Goal: Information Seeking & Learning: Learn about a topic

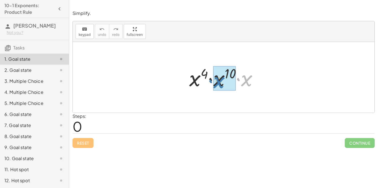
drag, startPoint x: 247, startPoint y: 83, endPoint x: 220, endPoint y: 86, distance: 27.0
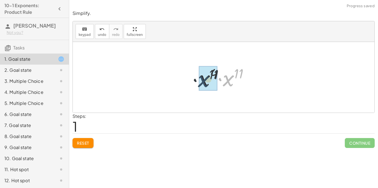
drag, startPoint x: 231, startPoint y: 83, endPoint x: 203, endPoint y: 84, distance: 27.9
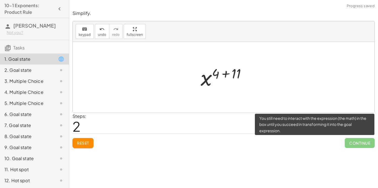
click at [354, 147] on span "Continue" at bounding box center [359, 143] width 30 height 10
click at [355, 144] on span "Continue" at bounding box center [359, 143] width 30 height 10
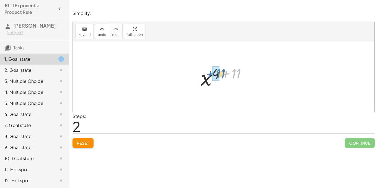
drag, startPoint x: 238, startPoint y: 74, endPoint x: 222, endPoint y: 74, distance: 16.3
click at [222, 74] on div at bounding box center [226, 77] width 56 height 27
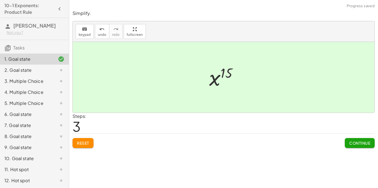
click at [364, 144] on span "Continue" at bounding box center [359, 143] width 21 height 5
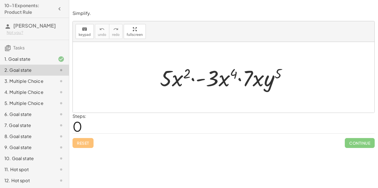
click at [59, 56] on icon at bounding box center [61, 59] width 7 height 7
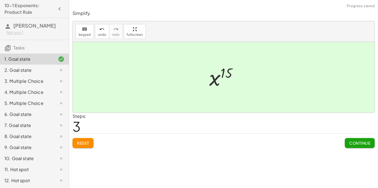
click at [51, 70] on div at bounding box center [56, 70] width 15 height 7
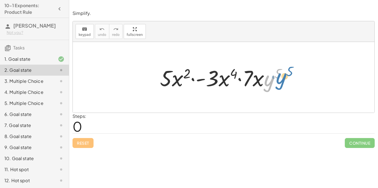
drag, startPoint x: 265, startPoint y: 83, endPoint x: 276, endPoint y: 81, distance: 11.0
click at [276, 81] on div at bounding box center [225, 77] width 137 height 28
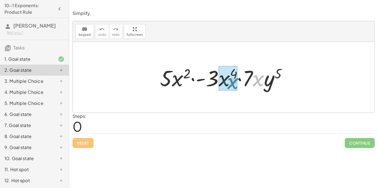
drag, startPoint x: 260, startPoint y: 81, endPoint x: 234, endPoint y: 84, distance: 26.1
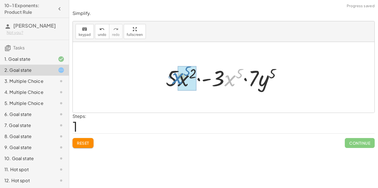
drag, startPoint x: 233, startPoint y: 84, endPoint x: 183, endPoint y: 82, distance: 50.1
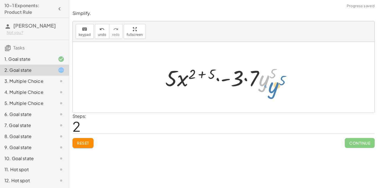
drag, startPoint x: 265, startPoint y: 84, endPoint x: 272, endPoint y: 91, distance: 10.2
click at [272, 91] on div at bounding box center [225, 77] width 126 height 28
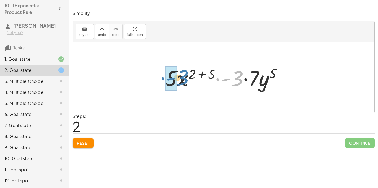
drag, startPoint x: 237, startPoint y: 79, endPoint x: 182, endPoint y: 78, distance: 54.7
click at [182, 78] on div at bounding box center [225, 77] width 126 height 28
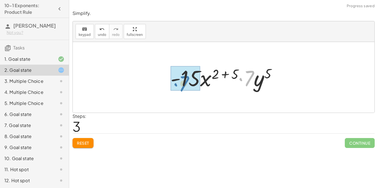
drag, startPoint x: 249, startPoint y: 74, endPoint x: 184, endPoint y: 80, distance: 65.2
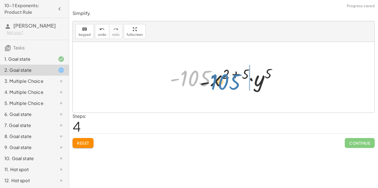
drag, startPoint x: 199, startPoint y: 77, endPoint x: 254, endPoint y: 83, distance: 54.8
click at [254, 83] on div at bounding box center [225, 77] width 117 height 28
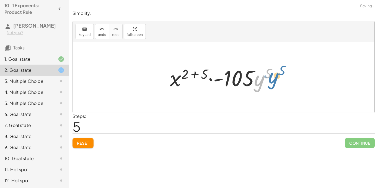
drag, startPoint x: 260, startPoint y: 81, endPoint x: 273, endPoint y: 79, distance: 12.6
click at [273, 79] on div at bounding box center [225, 77] width 117 height 28
drag, startPoint x: 205, startPoint y: 69, endPoint x: 192, endPoint y: 70, distance: 12.2
click at [192, 70] on div at bounding box center [225, 77] width 117 height 28
drag, startPoint x: 201, startPoint y: 73, endPoint x: 184, endPoint y: 74, distance: 17.5
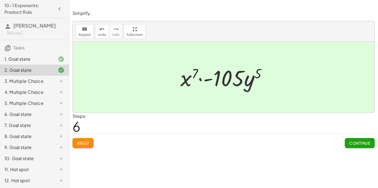
click at [358, 141] on span "Continue" at bounding box center [359, 143] width 21 height 5
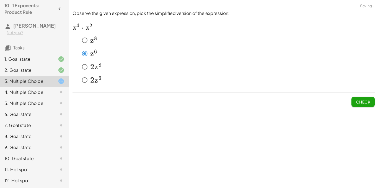
click at [60, 80] on icon at bounding box center [61, 81] width 7 height 7
click at [365, 99] on button "Check" at bounding box center [362, 102] width 23 height 10
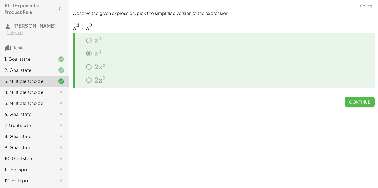
click at [360, 104] on span "Continue" at bounding box center [359, 102] width 21 height 5
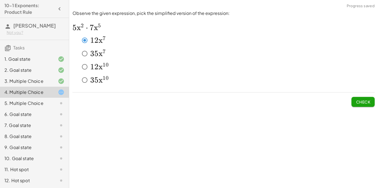
click at [371, 102] on button "Check" at bounding box center [362, 102] width 23 height 10
click at [359, 101] on span "Check" at bounding box center [363, 102] width 14 height 5
click at [354, 100] on button "Check" at bounding box center [362, 102] width 23 height 10
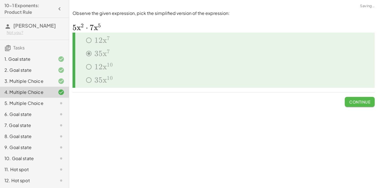
click at [355, 101] on span "Continue" at bounding box center [359, 102] width 21 height 5
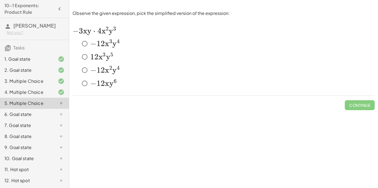
click at [106, 45] on span "x" at bounding box center [107, 43] width 4 height 9
click at [359, 104] on span "Check" at bounding box center [363, 105] width 14 height 5
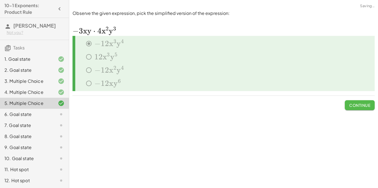
click at [354, 102] on button "Continue" at bounding box center [359, 105] width 30 height 10
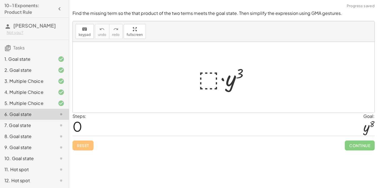
click at [210, 78] on div at bounding box center [225, 77] width 61 height 28
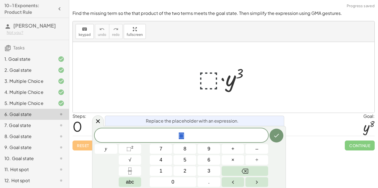
scroll to position [0, 0]
click at [127, 179] on span "abc" at bounding box center [130, 182] width 8 height 7
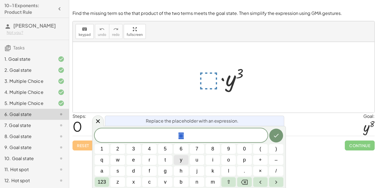
click at [182, 160] on button "y" at bounding box center [181, 160] width 14 height 10
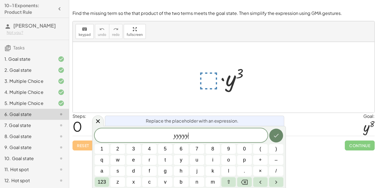
click at [280, 136] on button "Done" at bounding box center [276, 136] width 14 height 14
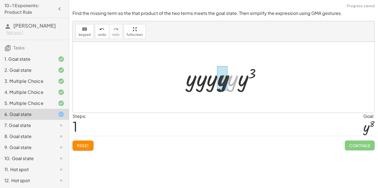
drag, startPoint x: 228, startPoint y: 87, endPoint x: 215, endPoint y: 86, distance: 13.0
click at [215, 86] on div at bounding box center [225, 77] width 85 height 28
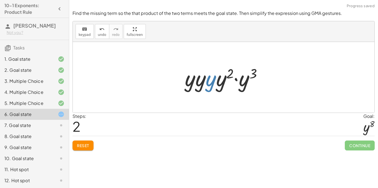
click at [215, 86] on div at bounding box center [225, 77] width 87 height 28
drag, startPoint x: 215, startPoint y: 86, endPoint x: 200, endPoint y: 83, distance: 14.8
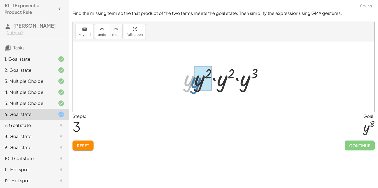
drag, startPoint x: 190, startPoint y: 83, endPoint x: 203, endPoint y: 87, distance: 13.0
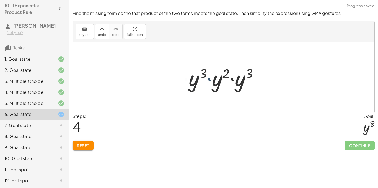
click at [203, 87] on div at bounding box center [225, 77] width 79 height 28
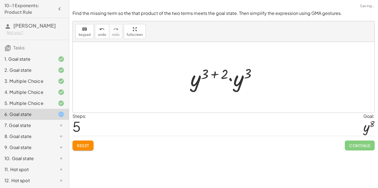
drag, startPoint x: 221, startPoint y: 85, endPoint x: 214, endPoint y: 84, distance: 7.2
click at [214, 84] on div at bounding box center [225, 77] width 76 height 28
drag, startPoint x: 222, startPoint y: 75, endPoint x: 205, endPoint y: 75, distance: 16.9
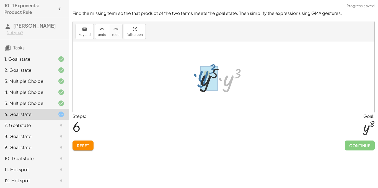
drag, startPoint x: 231, startPoint y: 82, endPoint x: 207, endPoint y: 79, distance: 24.6
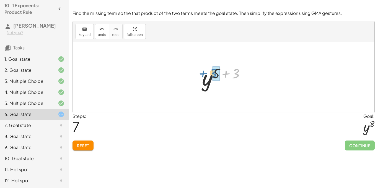
drag, startPoint x: 236, startPoint y: 74, endPoint x: 214, endPoint y: 74, distance: 22.1
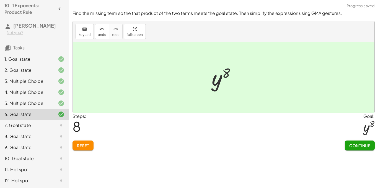
click at [359, 146] on span "Continue" at bounding box center [359, 145] width 21 height 5
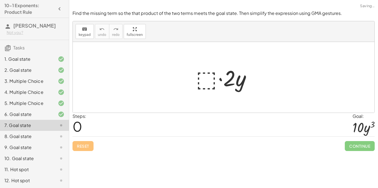
click at [207, 76] on div at bounding box center [225, 77] width 65 height 28
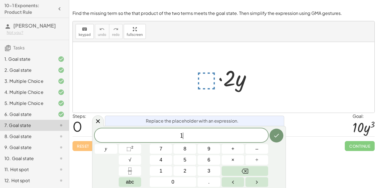
scroll to position [1, 0]
click at [277, 137] on icon "Done" at bounding box center [276, 135] width 7 height 7
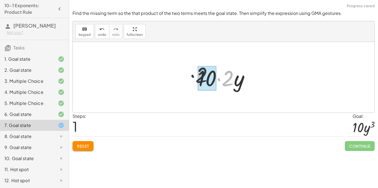
drag, startPoint x: 225, startPoint y: 80, endPoint x: 199, endPoint y: 77, distance: 27.0
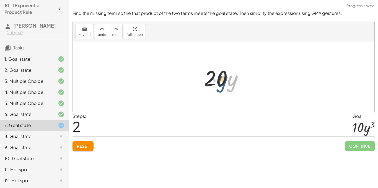
drag, startPoint x: 233, startPoint y: 84, endPoint x: 222, endPoint y: 84, distance: 11.3
click at [222, 84] on div at bounding box center [225, 77] width 49 height 28
click at [198, 78] on div "· ⬚ · 2 · y · 10 · 2 · y · · y 20" at bounding box center [223, 77] width 56 height 31
click at [220, 78] on div at bounding box center [225, 77] width 49 height 28
click at [250, 88] on div "· ⬚ · 2 · y · 10 · 2 · y · · y 20" at bounding box center [223, 77] width 56 height 31
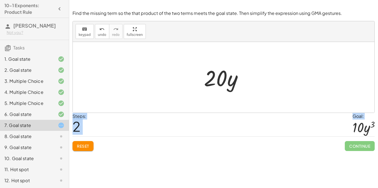
drag, startPoint x: 250, startPoint y: 88, endPoint x: 345, endPoint y: 148, distance: 112.5
click at [0, 0] on div "Find the missing term so the that product of the two terms meets the goal state…" at bounding box center [0, 0] width 0 height 0
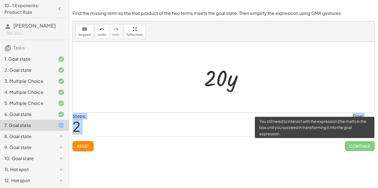
click at [300, 116] on div "Steps: 2 Goal: · 10 · y 3" at bounding box center [223, 125] width 302 height 24
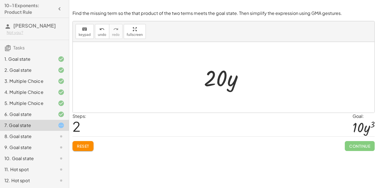
click at [78, 143] on button "Reset" at bounding box center [82, 146] width 21 height 10
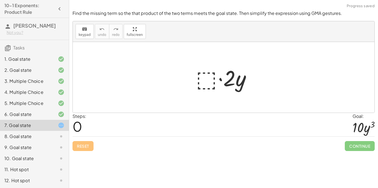
click at [197, 84] on div at bounding box center [225, 77] width 65 height 28
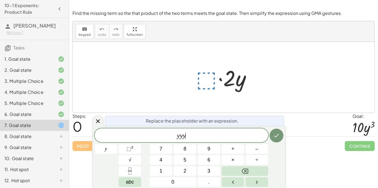
scroll to position [2, 0]
click at [280, 135] on button "Done" at bounding box center [276, 136] width 14 height 14
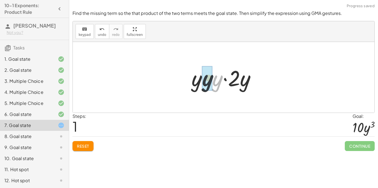
drag, startPoint x: 216, startPoint y: 84, endPoint x: 204, endPoint y: 83, distance: 11.9
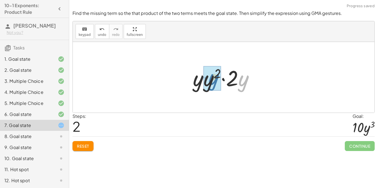
drag, startPoint x: 242, startPoint y: 87, endPoint x: 212, endPoint y: 85, distance: 30.4
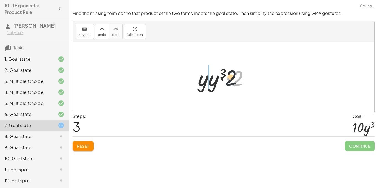
drag, startPoint x: 239, startPoint y: 83, endPoint x: 183, endPoint y: 79, distance: 55.9
click at [183, 79] on div "· ⬚ · 2 · y · y · y · y · 2 · y · y · y 2 · 2 · y · 2 · 2 · y · y 3" at bounding box center [223, 77] width 301 height 71
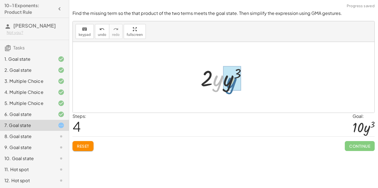
drag, startPoint x: 217, startPoint y: 85, endPoint x: 231, endPoint y: 88, distance: 14.6
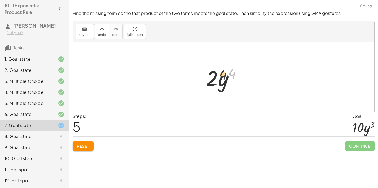
drag, startPoint x: 232, startPoint y: 75, endPoint x: 215, endPoint y: 77, distance: 17.5
click at [215, 77] on div at bounding box center [225, 77] width 45 height 28
drag, startPoint x: 232, startPoint y: 76, endPoint x: 210, endPoint y: 82, distance: 23.2
click at [210, 82] on div at bounding box center [225, 77] width 45 height 28
drag, startPoint x: 224, startPoint y: 87, endPoint x: 218, endPoint y: 83, distance: 7.3
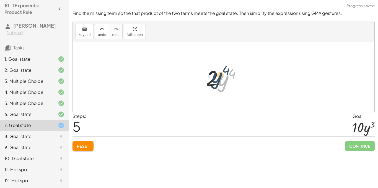
click at [218, 83] on div at bounding box center [225, 77] width 45 height 28
drag, startPoint x: 214, startPoint y: 81, endPoint x: 236, endPoint y: 73, distance: 23.0
click at [336, 134] on div "Steps: 6 Goal: · 10 · y 3" at bounding box center [223, 125] width 302 height 24
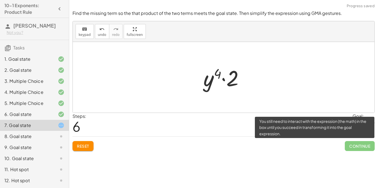
click at [351, 151] on span "Continue" at bounding box center [359, 146] width 30 height 10
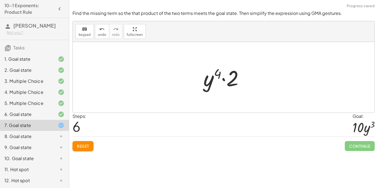
click at [76, 147] on button "Reset" at bounding box center [82, 146] width 21 height 10
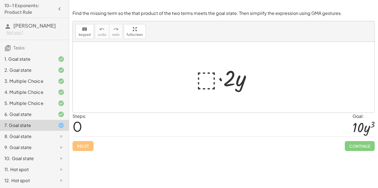
click at [209, 81] on div at bounding box center [225, 77] width 65 height 28
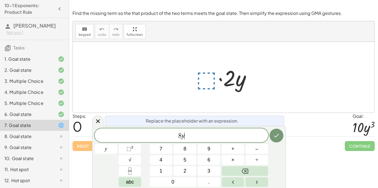
scroll to position [3, 0]
click at [279, 137] on icon "Done" at bounding box center [276, 135] width 7 height 7
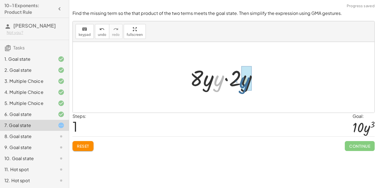
drag, startPoint x: 219, startPoint y: 78, endPoint x: 247, endPoint y: 81, distance: 27.8
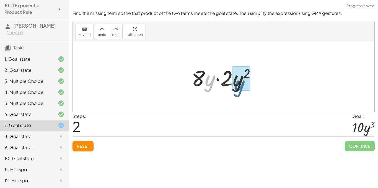
drag, startPoint x: 213, startPoint y: 82, endPoint x: 242, endPoint y: 87, distance: 30.0
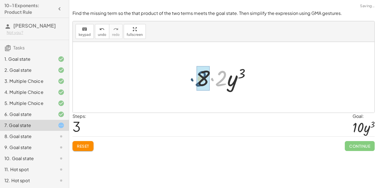
drag, startPoint x: 224, startPoint y: 75, endPoint x: 203, endPoint y: 75, distance: 20.2
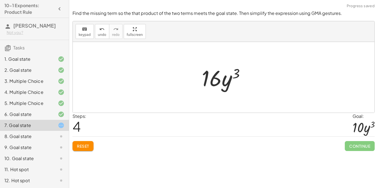
click at [212, 79] on div at bounding box center [225, 77] width 53 height 28
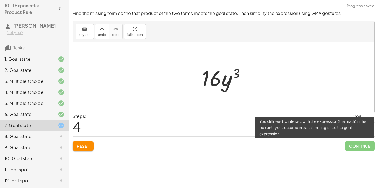
click at [365, 149] on span "Continue" at bounding box center [359, 146] width 30 height 10
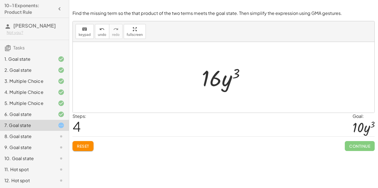
click at [88, 143] on button "Reset" at bounding box center [82, 146] width 21 height 10
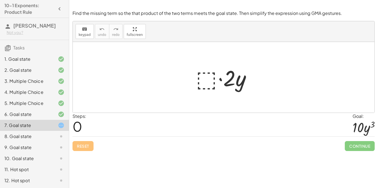
click at [203, 81] on div at bounding box center [225, 77] width 65 height 28
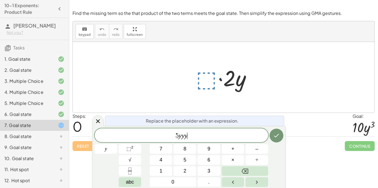
scroll to position [5, 0]
click at [276, 136] on icon "Done" at bounding box center [276, 135] width 7 height 7
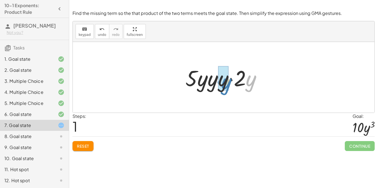
drag, startPoint x: 250, startPoint y: 89, endPoint x: 223, endPoint y: 91, distance: 27.7
click at [223, 91] on div at bounding box center [225, 77] width 86 height 28
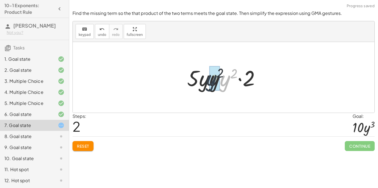
drag, startPoint x: 227, startPoint y: 83, endPoint x: 215, endPoint y: 83, distance: 11.3
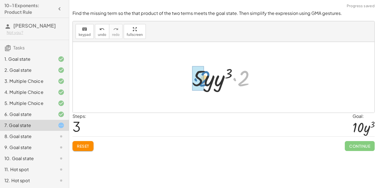
drag, startPoint x: 244, startPoint y: 78, endPoint x: 200, endPoint y: 79, distance: 44.0
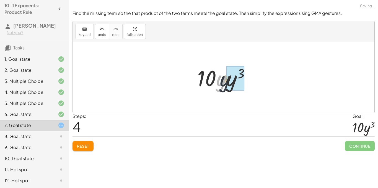
drag, startPoint x: 221, startPoint y: 84, endPoint x: 237, endPoint y: 85, distance: 16.1
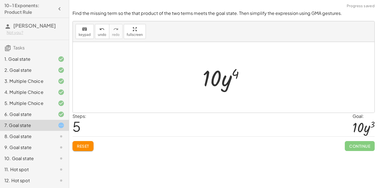
click at [88, 143] on button "Reset" at bounding box center [82, 146] width 21 height 10
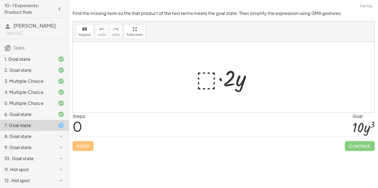
click at [202, 75] on div at bounding box center [225, 77] width 65 height 28
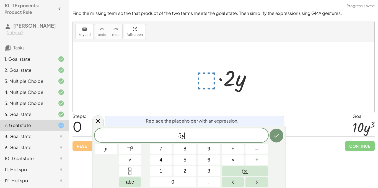
scroll to position [6, 0]
click at [275, 138] on icon "Done" at bounding box center [276, 135] width 7 height 7
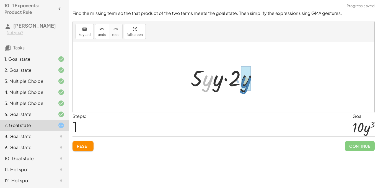
drag, startPoint x: 213, startPoint y: 82, endPoint x: 251, endPoint y: 84, distance: 38.5
click at [251, 84] on div at bounding box center [225, 77] width 75 height 28
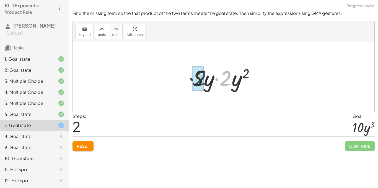
drag, startPoint x: 227, startPoint y: 77, endPoint x: 196, endPoint y: 78, distance: 31.0
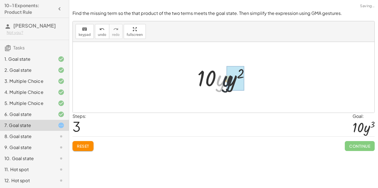
drag, startPoint x: 219, startPoint y: 86, endPoint x: 226, endPoint y: 87, distance: 7.0
click at [226, 87] on div at bounding box center [225, 77] width 62 height 28
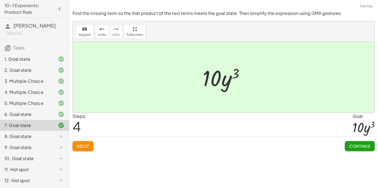
click at [364, 145] on span "Continue" at bounding box center [359, 146] width 21 height 5
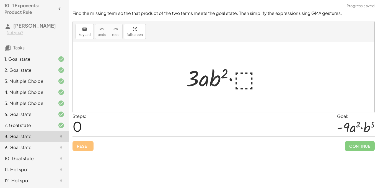
click at [238, 80] on div at bounding box center [225, 77] width 85 height 28
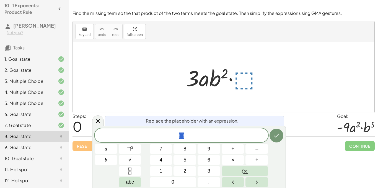
scroll to position [6, 0]
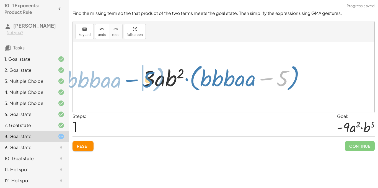
drag, startPoint x: 284, startPoint y: 78, endPoint x: 150, endPoint y: 79, distance: 134.4
click at [150, 79] on div at bounding box center [225, 78] width 172 height 32
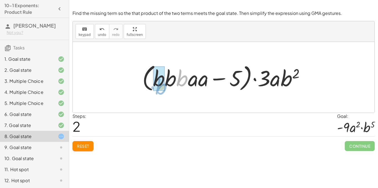
drag, startPoint x: 181, startPoint y: 72, endPoint x: 160, endPoint y: 81, distance: 22.6
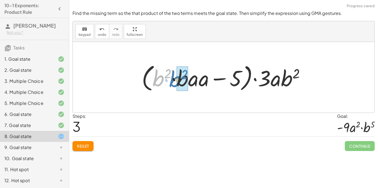
drag, startPoint x: 159, startPoint y: 79, endPoint x: 176, endPoint y: 80, distance: 16.9
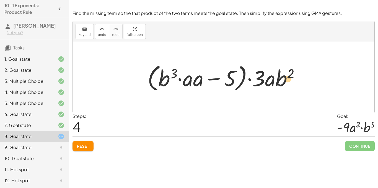
drag, startPoint x: 165, startPoint y: 80, endPoint x: 285, endPoint y: 80, distance: 119.7
click at [285, 80] on div at bounding box center [226, 78] width 162 height 32
click at [83, 146] on span "Reset" at bounding box center [83, 146] width 12 height 5
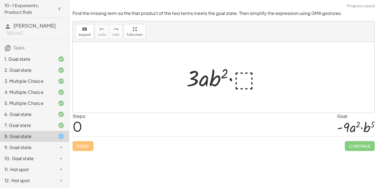
click at [245, 82] on div at bounding box center [225, 77] width 85 height 28
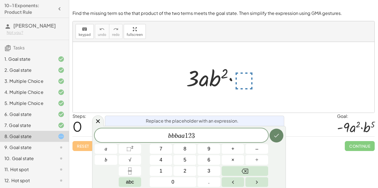
click at [277, 132] on button "Done" at bounding box center [276, 136] width 14 height 14
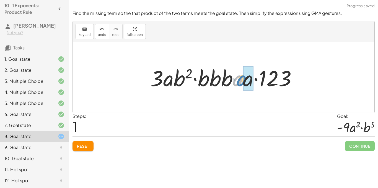
drag, startPoint x: 242, startPoint y: 82, endPoint x: 246, endPoint y: 82, distance: 4.1
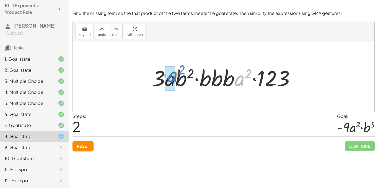
drag, startPoint x: 246, startPoint y: 82, endPoint x: 179, endPoint y: 78, distance: 66.7
click at [179, 78] on div at bounding box center [225, 77] width 153 height 28
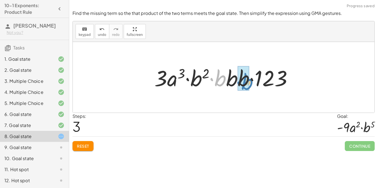
drag, startPoint x: 224, startPoint y: 78, endPoint x: 251, endPoint y: 82, distance: 27.1
click at [251, 82] on div at bounding box center [226, 77] width 148 height 28
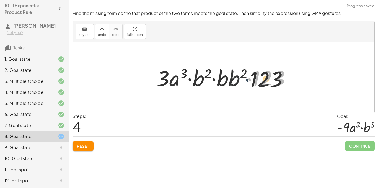
drag, startPoint x: 250, startPoint y: 82, endPoint x: 244, endPoint y: 82, distance: 7.0
click at [244, 82] on div at bounding box center [225, 77] width 143 height 28
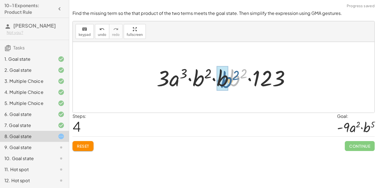
drag, startPoint x: 239, startPoint y: 82, endPoint x: 231, endPoint y: 84, distance: 7.9
click at [231, 84] on div at bounding box center [225, 77] width 143 height 28
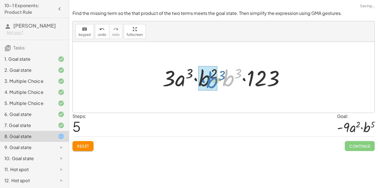
drag, startPoint x: 227, startPoint y: 82, endPoint x: 209, endPoint y: 85, distance: 18.1
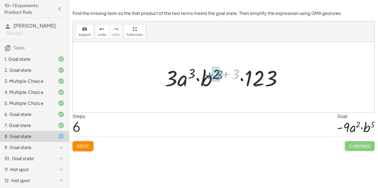
drag, startPoint x: 238, startPoint y: 74, endPoint x: 219, endPoint y: 74, distance: 19.4
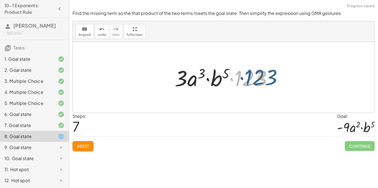
drag, startPoint x: 240, startPoint y: 81, endPoint x: 250, endPoint y: 80, distance: 10.8
click at [250, 80] on div at bounding box center [226, 77] width 108 height 28
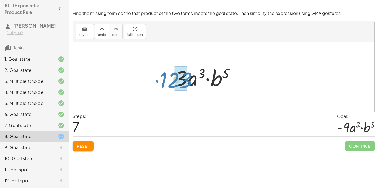
drag, startPoint x: 250, startPoint y: 80, endPoint x: 176, endPoint y: 82, distance: 74.4
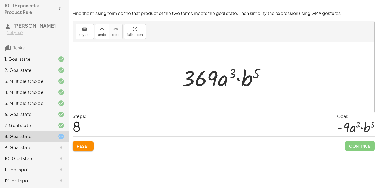
click at [186, 77] on div at bounding box center [225, 77] width 93 height 28
click at [87, 149] on button "Reset" at bounding box center [82, 146] width 21 height 10
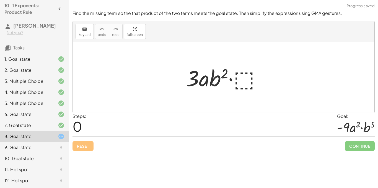
click at [241, 75] on div at bounding box center [225, 77] width 85 height 28
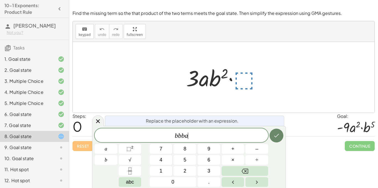
click at [274, 131] on button "Done" at bounding box center [276, 136] width 14 height 14
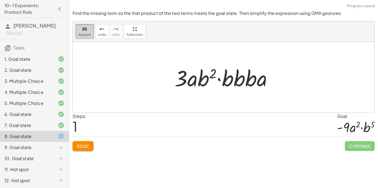
click at [80, 38] on button "keyboard keypad" at bounding box center [84, 31] width 18 height 15
click at [85, 26] on div "keyboard" at bounding box center [85, 29] width 12 height 7
drag, startPoint x: 255, startPoint y: 78, endPoint x: 245, endPoint y: 77, distance: 10.3
click at [245, 77] on div at bounding box center [226, 77] width 108 height 28
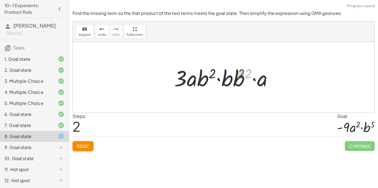
drag, startPoint x: 244, startPoint y: 77, endPoint x: 235, endPoint y: 77, distance: 9.1
click at [235, 77] on div at bounding box center [225, 77] width 108 height 28
drag, startPoint x: 235, startPoint y: 78, endPoint x: 227, endPoint y: 76, distance: 8.2
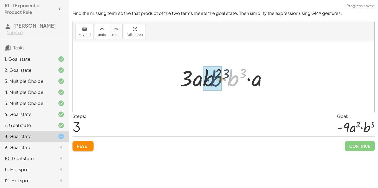
drag, startPoint x: 233, startPoint y: 78, endPoint x: 214, endPoint y: 78, distance: 18.2
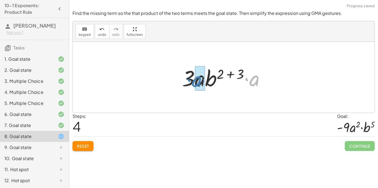
drag, startPoint x: 250, startPoint y: 80, endPoint x: 192, endPoint y: 81, distance: 57.5
click at [192, 81] on div at bounding box center [225, 77] width 93 height 28
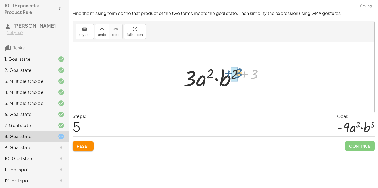
drag, startPoint x: 252, startPoint y: 75, endPoint x: 236, endPoint y: 74, distance: 16.3
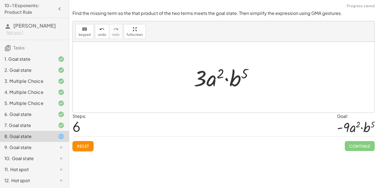
click at [196, 82] on div at bounding box center [225, 77] width 69 height 28
click at [90, 144] on button "Reset" at bounding box center [82, 146] width 21 height 10
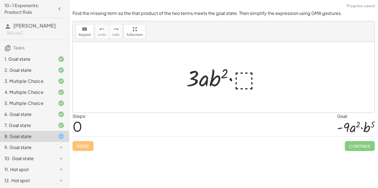
click at [245, 89] on div at bounding box center [225, 77] width 85 height 28
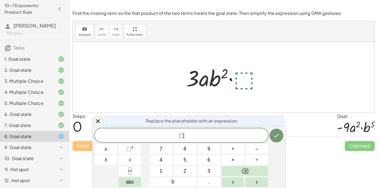
click at [189, 141] on div "⬚ ​" at bounding box center [181, 136] width 173 height 14
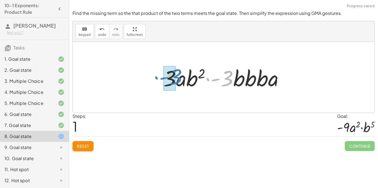
drag, startPoint x: 230, startPoint y: 77, endPoint x: 178, endPoint y: 75, distance: 51.7
click at [178, 75] on div at bounding box center [225, 77] width 130 height 28
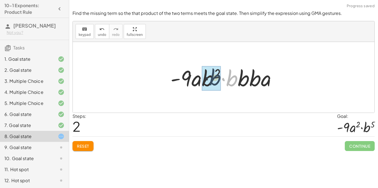
drag, startPoint x: 229, startPoint y: 83, endPoint x: 211, endPoint y: 82, distance: 18.9
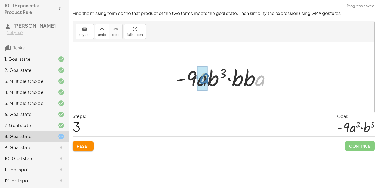
drag, startPoint x: 263, startPoint y: 80, endPoint x: 207, endPoint y: 78, distance: 55.9
click at [207, 78] on div at bounding box center [225, 77] width 105 height 28
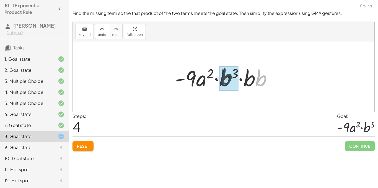
drag, startPoint x: 255, startPoint y: 82, endPoint x: 220, endPoint y: 81, distance: 34.9
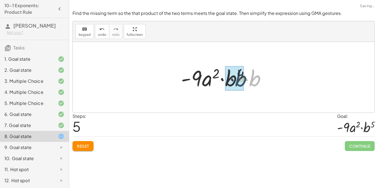
drag, startPoint x: 255, startPoint y: 80, endPoint x: 240, endPoint y: 80, distance: 14.7
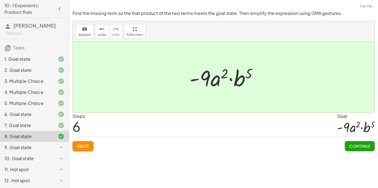
click at [369, 148] on span "Continue" at bounding box center [359, 146] width 21 height 5
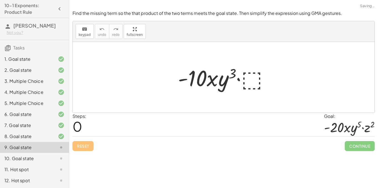
click at [248, 83] on div at bounding box center [225, 77] width 101 height 28
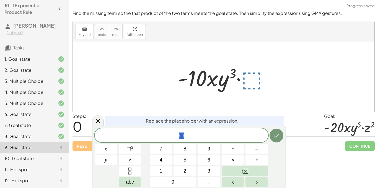
click at [222, 141] on div "⬚" at bounding box center [181, 136] width 173 height 14
click at [278, 137] on icon "Done" at bounding box center [276, 135] width 7 height 7
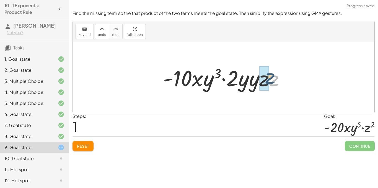
drag, startPoint x: 271, startPoint y: 86, endPoint x: 265, endPoint y: 84, distance: 6.1
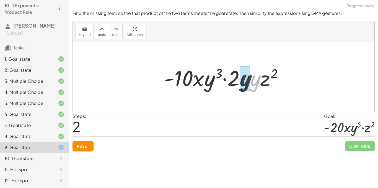
drag, startPoint x: 258, startPoint y: 83, endPoint x: 248, endPoint y: 82, distance: 9.4
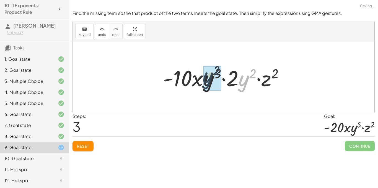
drag, startPoint x: 245, startPoint y: 83, endPoint x: 209, endPoint y: 80, distance: 36.6
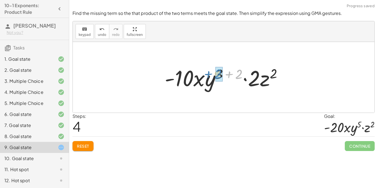
drag, startPoint x: 240, startPoint y: 74, endPoint x: 224, endPoint y: 74, distance: 16.1
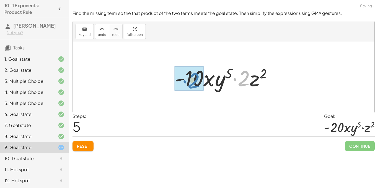
drag, startPoint x: 245, startPoint y: 76, endPoint x: 195, endPoint y: 79, distance: 50.1
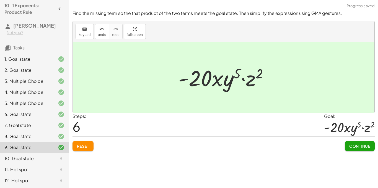
click at [359, 145] on span "Continue" at bounding box center [359, 146] width 21 height 5
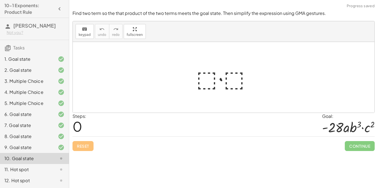
scroll to position [0, 0]
click at [215, 76] on div at bounding box center [225, 77] width 65 height 28
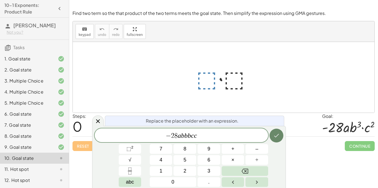
click at [271, 138] on button "Done" at bounding box center [276, 136] width 14 height 14
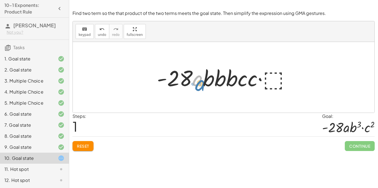
drag, startPoint x: 199, startPoint y: 82, endPoint x: 201, endPoint y: 86, distance: 4.9
click at [201, 86] on div at bounding box center [225, 77] width 143 height 28
drag, startPoint x: 233, startPoint y: 82, endPoint x: 216, endPoint y: 78, distance: 16.9
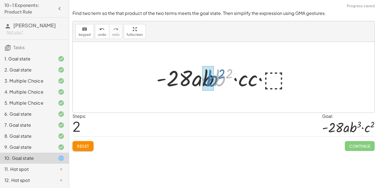
drag, startPoint x: 218, startPoint y: 78, endPoint x: 210, endPoint y: 79, distance: 8.0
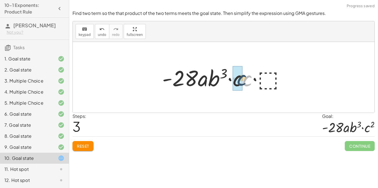
drag, startPoint x: 249, startPoint y: 79, endPoint x: 242, endPoint y: 78, distance: 6.7
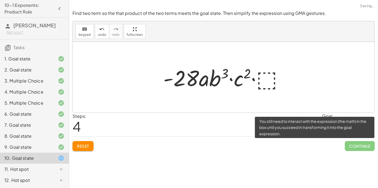
click at [360, 144] on span "Continue" at bounding box center [359, 146] width 30 height 10
click at [350, 143] on span "Continue" at bounding box center [359, 146] width 30 height 10
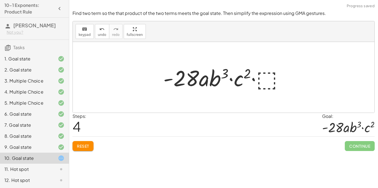
click at [259, 81] on div at bounding box center [225, 77] width 130 height 28
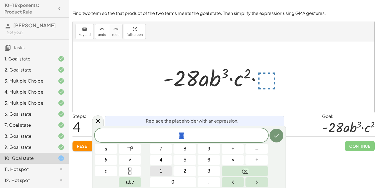
click at [161, 174] on span "1" at bounding box center [161, 171] width 3 height 7
click at [280, 137] on button "Done" at bounding box center [276, 136] width 14 height 14
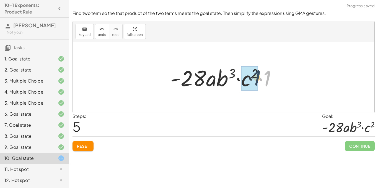
drag, startPoint x: 265, startPoint y: 79, endPoint x: 239, endPoint y: 87, distance: 26.6
click at [239, 87] on div at bounding box center [226, 77] width 116 height 28
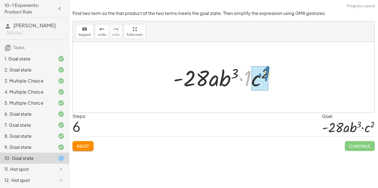
drag, startPoint x: 245, startPoint y: 83, endPoint x: 264, endPoint y: 79, distance: 19.6
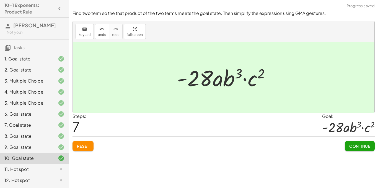
click at [371, 144] on button "Continue" at bounding box center [359, 146] width 30 height 10
click at [371, 144] on div "Simplify. keyboard keypad undo undo redo redo fullscreen · x 4 · x 10 · x · x 4…" at bounding box center [223, 94] width 309 height 188
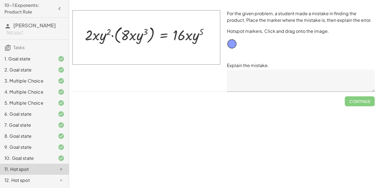
click at [293, 73] on textarea at bounding box center [301, 81] width 148 height 22
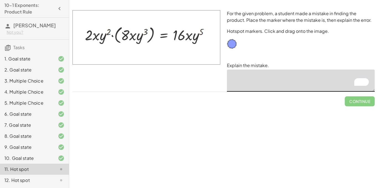
drag, startPoint x: 232, startPoint y: 46, endPoint x: 224, endPoint y: 44, distance: 8.5
drag, startPoint x: 205, startPoint y: 43, endPoint x: 229, endPoint y: 45, distance: 24.1
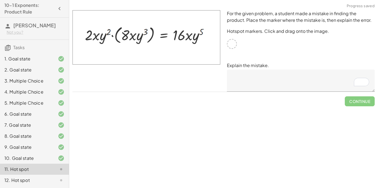
click at [275, 57] on div "For the given problem, a student made a mistake in finding the product. Place t…" at bounding box center [300, 51] width 154 height 88
click at [255, 82] on textarea "To enrich screen reader interactions, please activate Accessibility in Grammarl…" at bounding box center [301, 81] width 148 height 22
drag, startPoint x: 232, startPoint y: 44, endPoint x: 251, endPoint y: 44, distance: 19.4
click at [251, 44] on div "For the given problem, a student made a mistake in finding the product. Place t…" at bounding box center [300, 51] width 154 height 88
drag, startPoint x: 234, startPoint y: 47, endPoint x: 196, endPoint y: 33, distance: 40.8
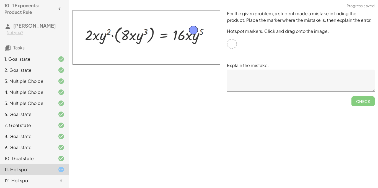
click at [241, 83] on textarea at bounding box center [301, 81] width 148 height 22
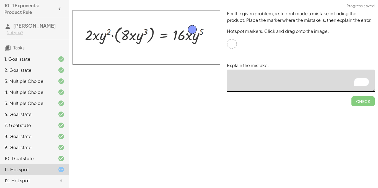
click at [245, 77] on textarea "To enrich screen reader interactions, please activate Accessibility in Grammarl…" at bounding box center [301, 81] width 148 height 22
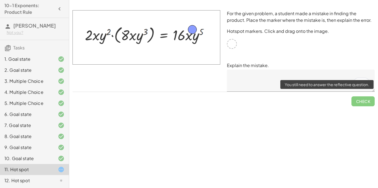
click at [357, 103] on span "Check" at bounding box center [362, 99] width 23 height 14
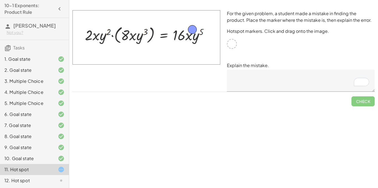
click at [268, 75] on textarea "To enrich screen reader interactions, please activate Accessibility in Grammarl…" at bounding box center [301, 81] width 148 height 22
click at [377, 122] on div "Simplify. keyboard keypad undo undo redo redo fullscreen × Steps: 0 Reset Conti…" at bounding box center [223, 94] width 309 height 188
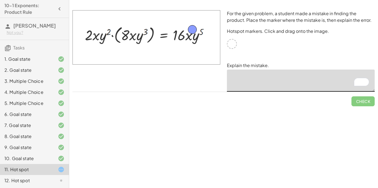
click at [305, 81] on textarea "To enrich screen reader interactions, please activate Accessibility in Grammarl…" at bounding box center [301, 81] width 148 height 22
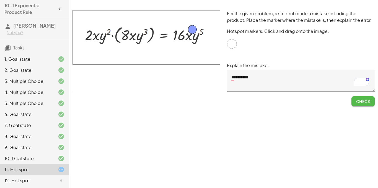
click at [358, 100] on span "Check" at bounding box center [363, 101] width 14 height 5
click at [358, 101] on span "Continue" at bounding box center [359, 101] width 21 height 5
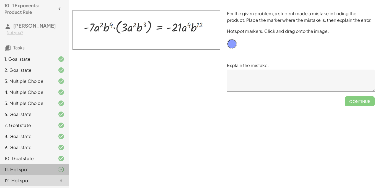
click at [36, 168] on div "11. Hot spot" at bounding box center [26, 169] width 45 height 7
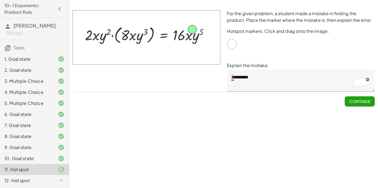
click at [233, 80] on textarea "**********" at bounding box center [301, 81] width 148 height 22
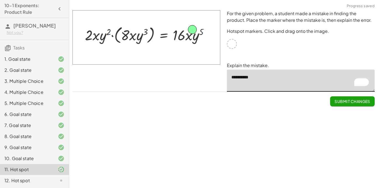
type textarea "**********"
click at [349, 103] on span "Submit Changes" at bounding box center [352, 101] width 36 height 5
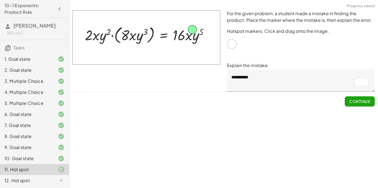
click at [11, 184] on div "12. Hot spot" at bounding box center [26, 180] width 45 height 7
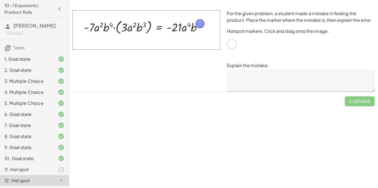
drag, startPoint x: 230, startPoint y: 46, endPoint x: 198, endPoint y: 26, distance: 37.7
click at [247, 79] on textarea at bounding box center [301, 81] width 148 height 22
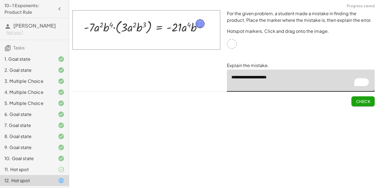
click at [259, 78] on textarea "**********" at bounding box center [301, 81] width 148 height 22
click at [282, 78] on textarea "**********" at bounding box center [301, 81] width 148 height 22
click at [250, 77] on textarea "**********" at bounding box center [301, 81] width 148 height 22
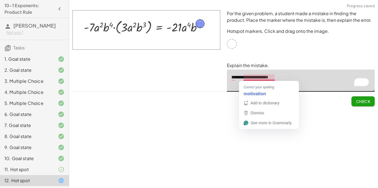
click at [260, 80] on textarea "**********" at bounding box center [301, 81] width 148 height 22
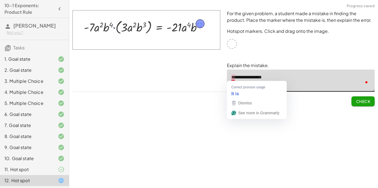
click at [233, 78] on textarea "**********" at bounding box center [301, 81] width 148 height 22
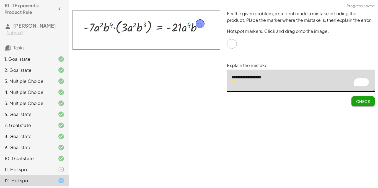
click at [250, 87] on textarea "**********" at bounding box center [301, 81] width 148 height 22
click at [234, 80] on textarea "**********" at bounding box center [301, 81] width 148 height 22
click at [290, 76] on textarea "**********" at bounding box center [301, 81] width 148 height 22
click at [290, 75] on textarea "**********" at bounding box center [301, 81] width 148 height 22
click at [263, 77] on textarea "**********" at bounding box center [301, 81] width 148 height 22
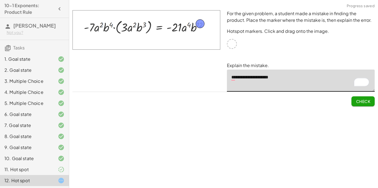
click at [279, 76] on textarea "**********" at bounding box center [301, 81] width 148 height 22
click at [234, 78] on textarea "**********" at bounding box center [301, 81] width 148 height 22
click at [281, 79] on textarea "**********" at bounding box center [301, 81] width 148 height 22
click at [295, 48] on div "**********" at bounding box center [300, 51] width 154 height 88
click at [291, 76] on textarea "**********" at bounding box center [301, 81] width 148 height 22
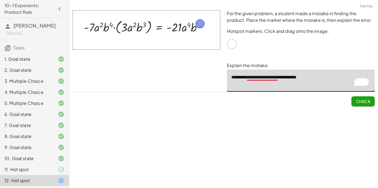
click at [269, 80] on textarea "**********" at bounding box center [301, 81] width 148 height 22
type textarea "**********"
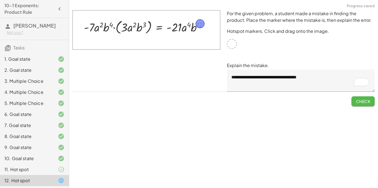
click at [364, 100] on span "Check" at bounding box center [363, 101] width 14 height 5
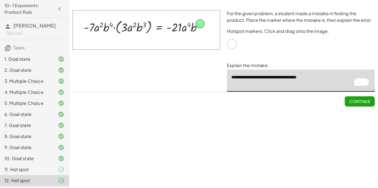
drag, startPoint x: 276, startPoint y: 79, endPoint x: 247, endPoint y: 82, distance: 28.3
click at [247, 82] on textarea "**********" at bounding box center [301, 81] width 148 height 22
click at [256, 77] on textarea "**********" at bounding box center [301, 81] width 148 height 22
click at [261, 78] on textarea "**********" at bounding box center [301, 81] width 148 height 22
type textarea "**********"
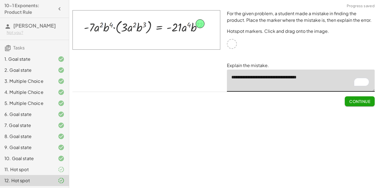
click at [366, 108] on div "**********" at bounding box center [223, 58] width 309 height 103
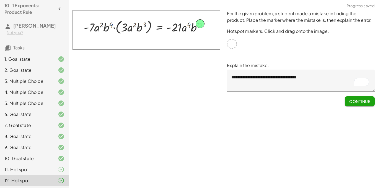
click at [364, 108] on div "**********" at bounding box center [223, 58] width 309 height 103
click at [358, 101] on span "Continue" at bounding box center [359, 101] width 21 height 5
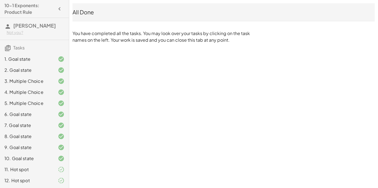
click at [54, 9] on h4 "10-1 Exponents: Product Rule" at bounding box center [29, 8] width 50 height 13
click at [58, 9] on icon "button" at bounding box center [59, 9] width 7 height 7
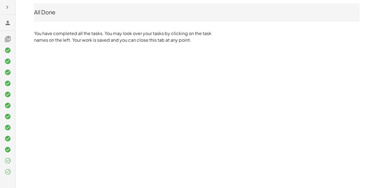
click at [5, 6] on icon "button" at bounding box center [7, 7] width 7 height 7
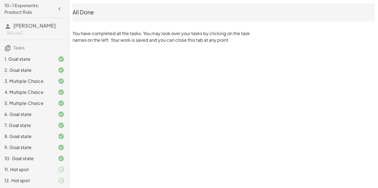
click at [0, 0] on div "10-1 Exponents: Product Rule [PERSON_NAME] Not you? Tasks 1. Goal state 2. Goal…" at bounding box center [0, 0] width 0 height 0
